Goal: Information Seeking & Learning: Learn about a topic

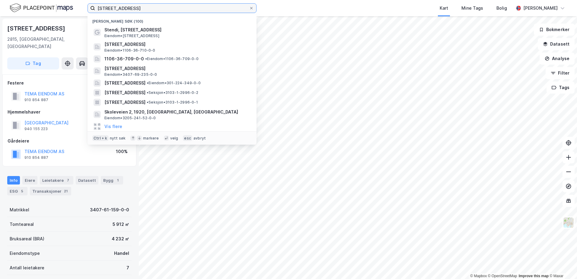
drag, startPoint x: 129, startPoint y: 8, endPoint x: 66, endPoint y: 8, distance: 63.4
click at [67, 8] on div "[STREET_ADDRESS] Nylige søk (100) Stendi, [STREET_ADDRESS] Eiendom • [STREET_AD…" at bounding box center [288, 8] width 577 height 16
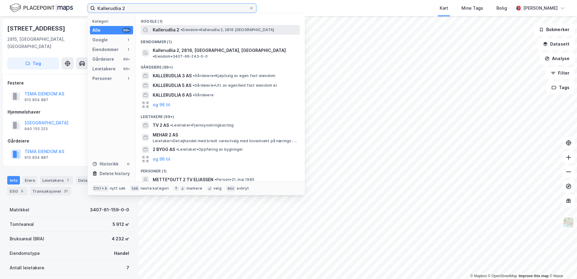
type input "Kallerudlia 2"
click at [176, 29] on span "Kallerudlia 2" at bounding box center [166, 29] width 27 height 7
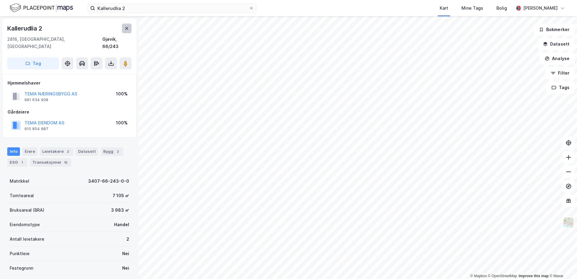
click at [123, 28] on button at bounding box center [127, 29] width 10 height 10
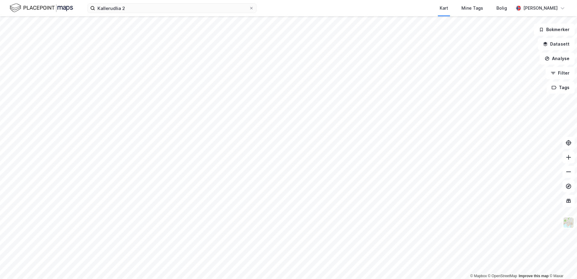
click at [112, 13] on div "Kallerudlia 2 Kart Mine Tags Bolig [PERSON_NAME]" at bounding box center [288, 8] width 577 height 16
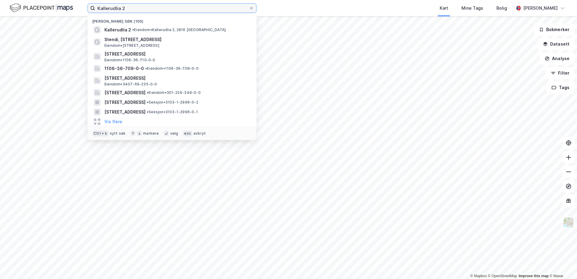
click at [112, 11] on input "Kallerudlia 2" at bounding box center [172, 8] width 154 height 9
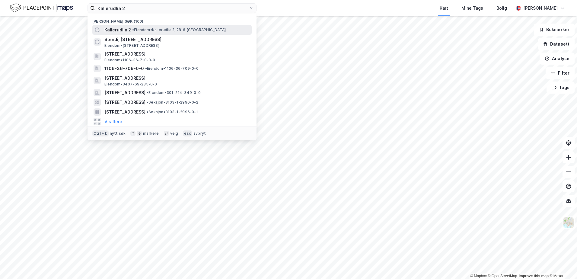
click at [132, 30] on span "•" at bounding box center [133, 29] width 2 height 5
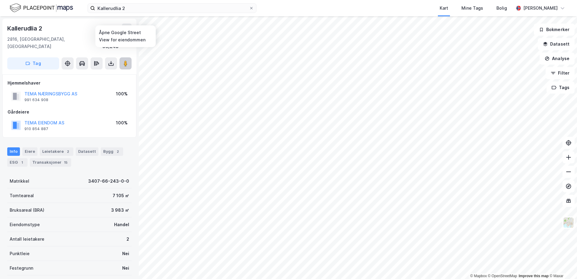
click at [126, 60] on image at bounding box center [126, 63] width 4 height 6
